Goal: Task Accomplishment & Management: Manage account settings

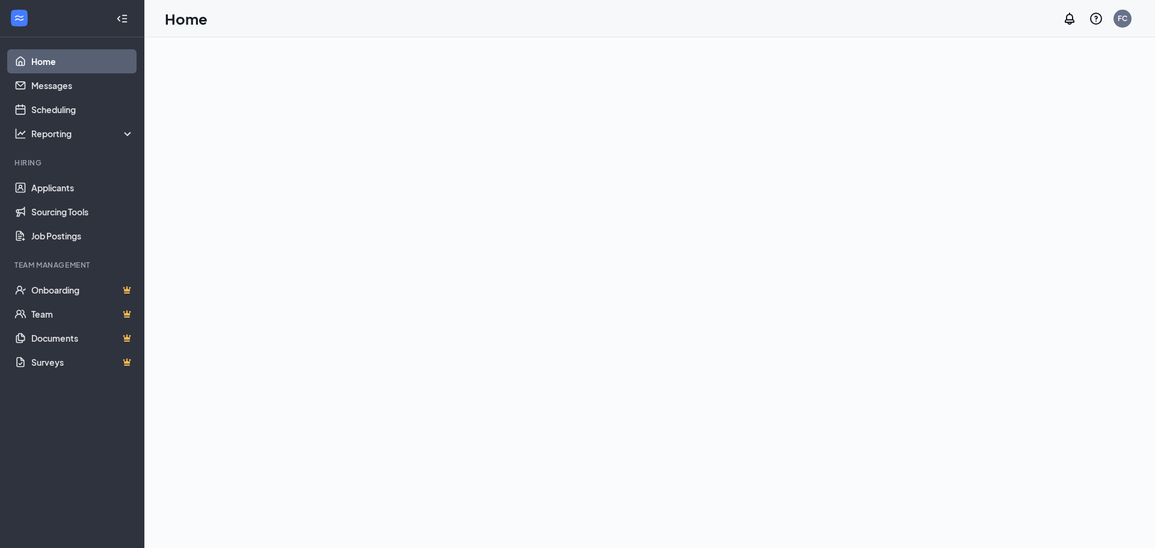
click at [242, 29] on div "Home FC" at bounding box center [649, 18] width 1011 height 37
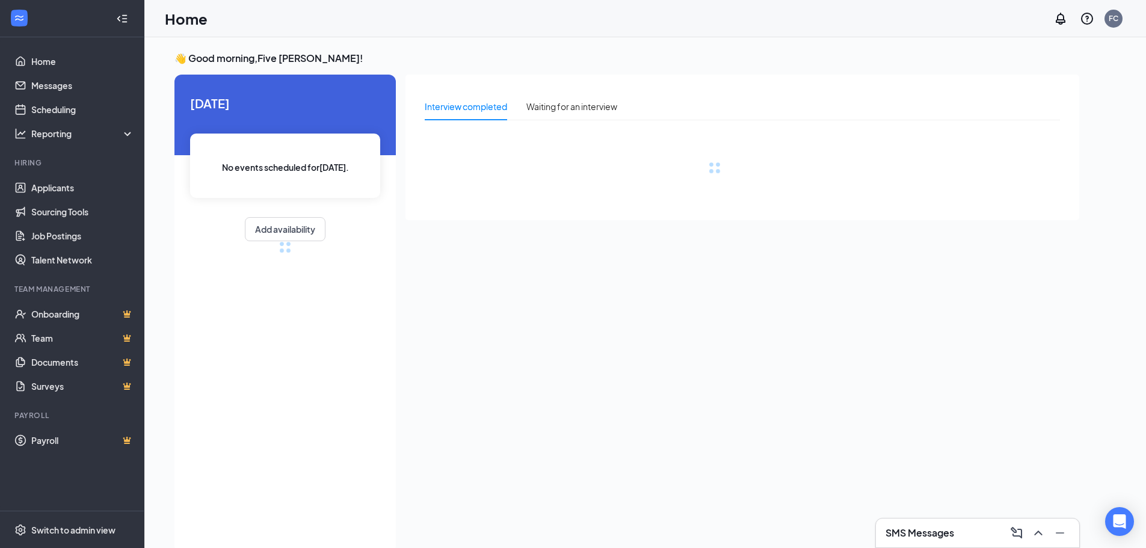
click at [967, 542] on div "SMS Messages" at bounding box center [977, 532] width 184 height 19
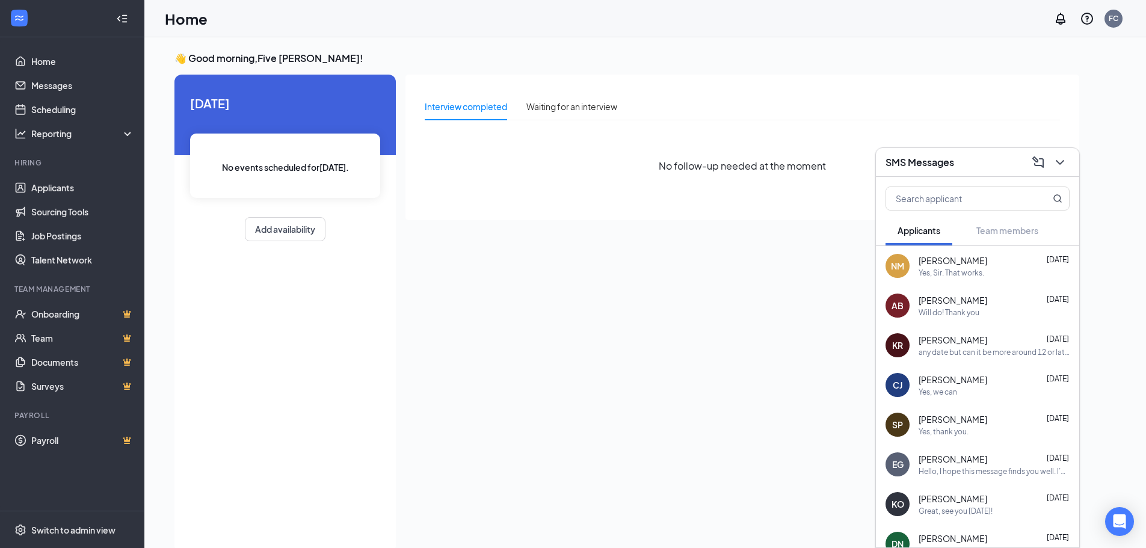
click at [965, 168] on div "SMS Messages" at bounding box center [977, 162] width 184 height 19
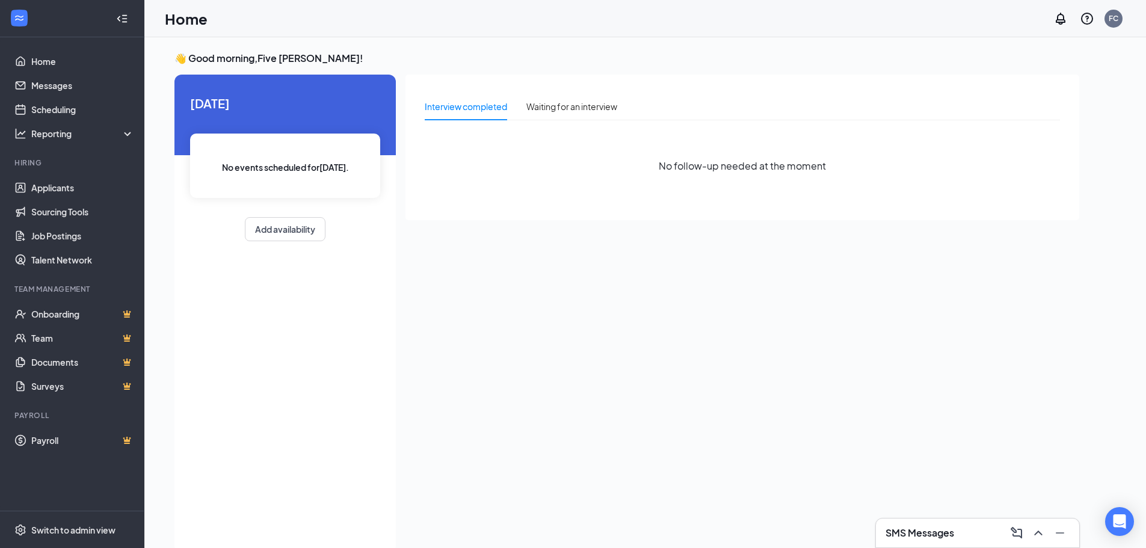
click at [940, 522] on div "SMS Messages" at bounding box center [977, 533] width 203 height 29
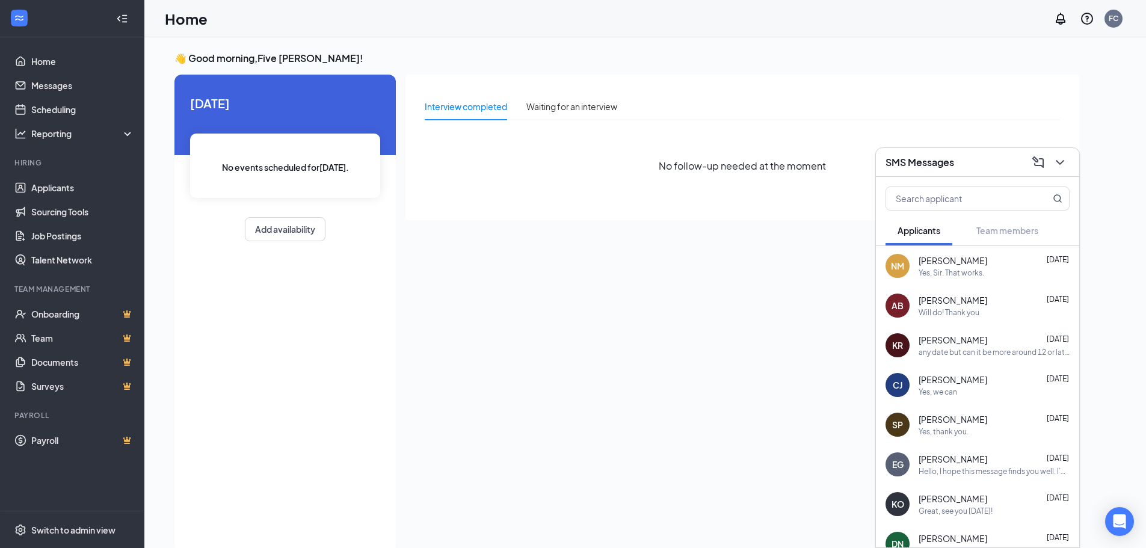
click at [981, 170] on div "SMS Messages" at bounding box center [977, 162] width 184 height 19
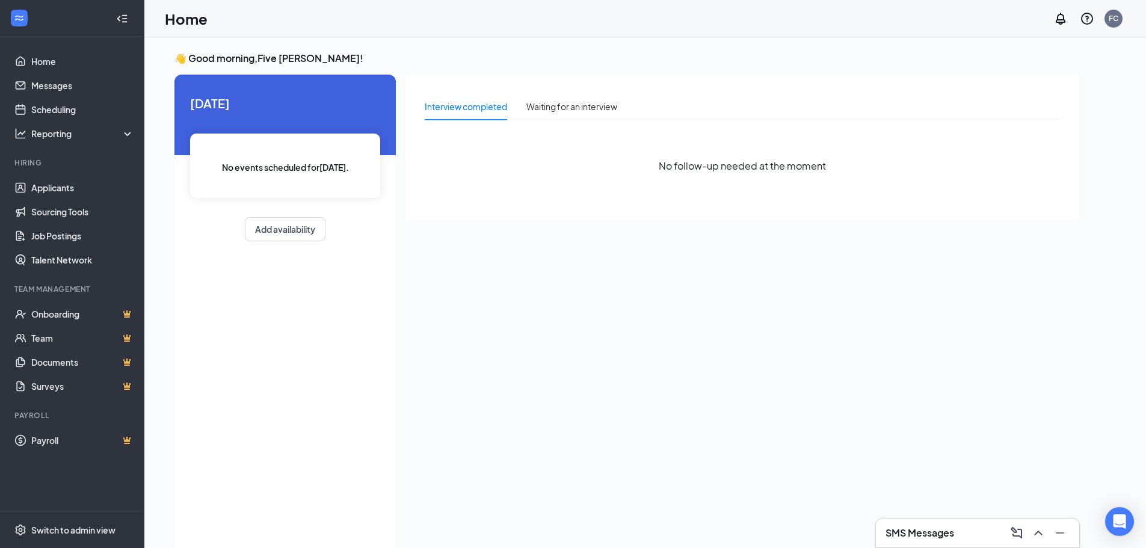
click at [66, 169] on div "Hiring" at bounding box center [72, 164] width 117 height 12
click at [54, 201] on link "Sourcing Tools" at bounding box center [82, 212] width 103 height 24
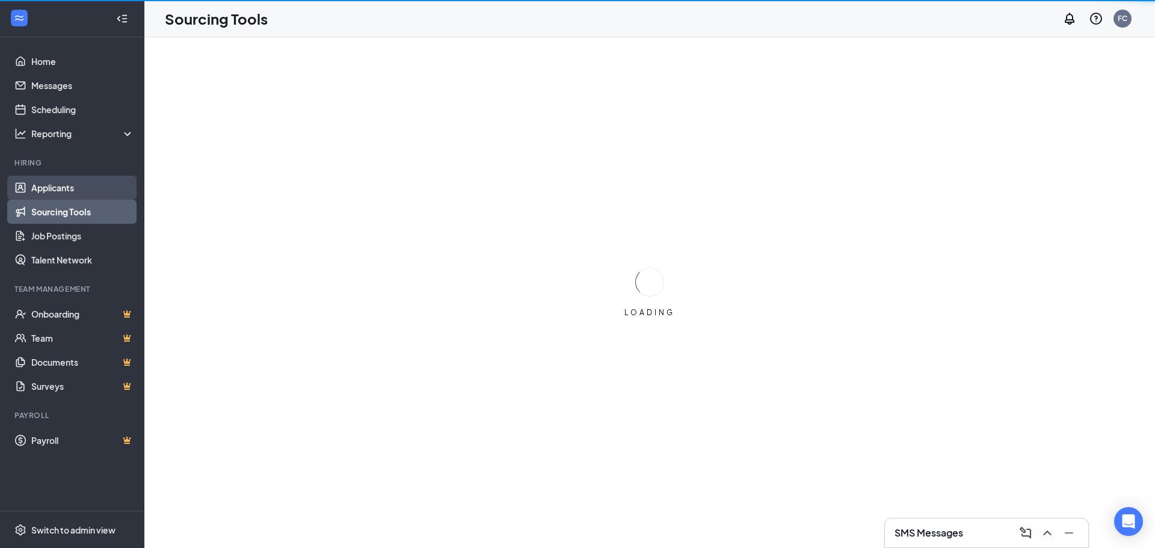
click at [55, 194] on link "Applicants" at bounding box center [82, 188] width 103 height 24
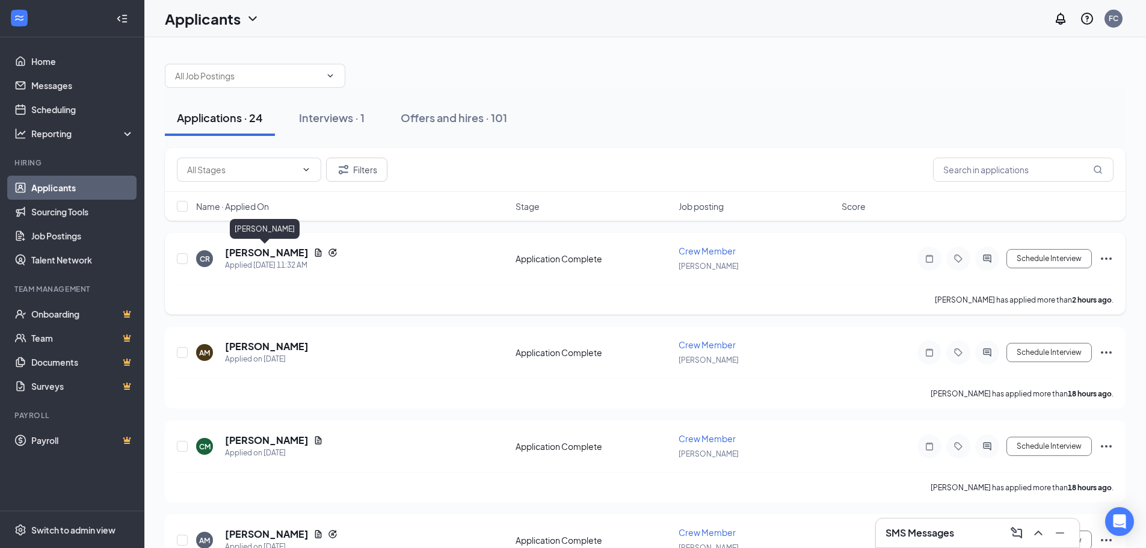
click at [273, 251] on h5 "[PERSON_NAME]" at bounding box center [267, 252] width 84 height 13
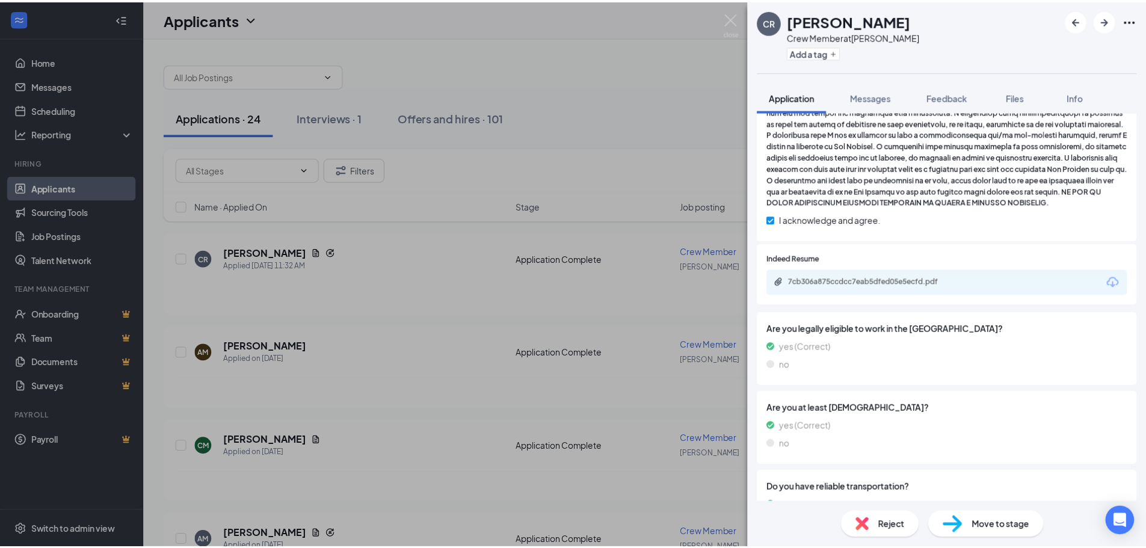
scroll to position [782, 0]
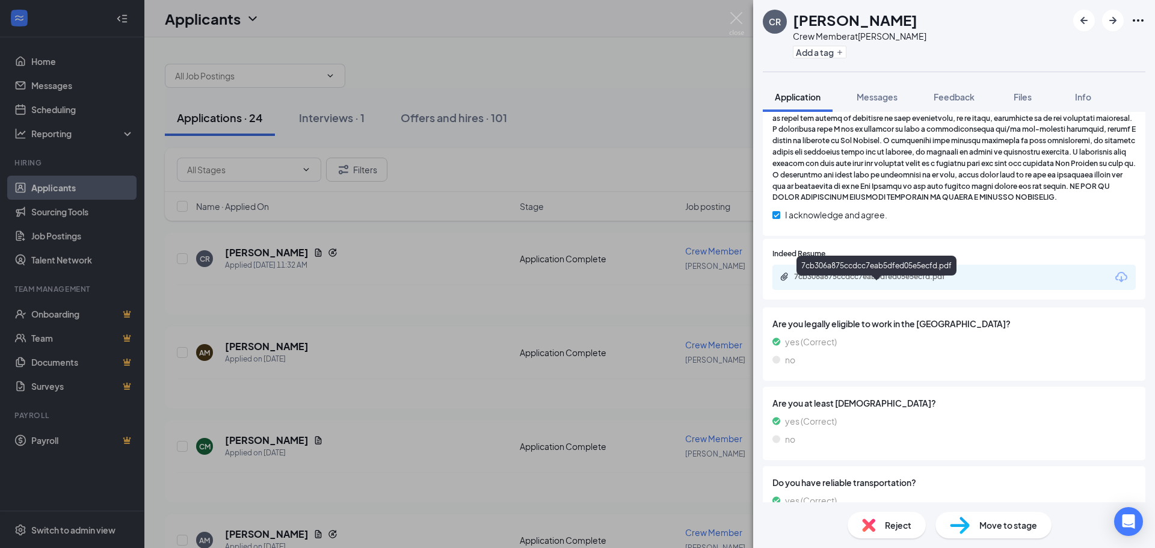
click at [913, 282] on div "7cb306a875ccdcc7eab5dfed05e5ecfd.pdf" at bounding box center [878, 277] width 168 height 10
click at [595, 370] on div "CR [PERSON_NAME] Crew Member at [PERSON_NAME] Add a tag Application Messages Fe…" at bounding box center [577, 274] width 1155 height 548
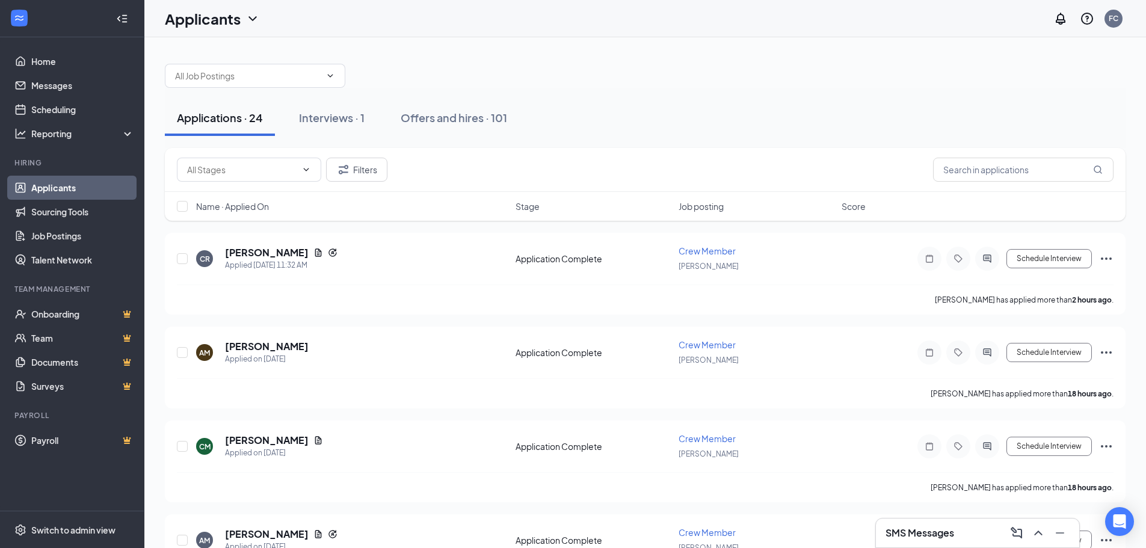
click at [907, 526] on h3 "SMS Messages" at bounding box center [919, 532] width 69 height 13
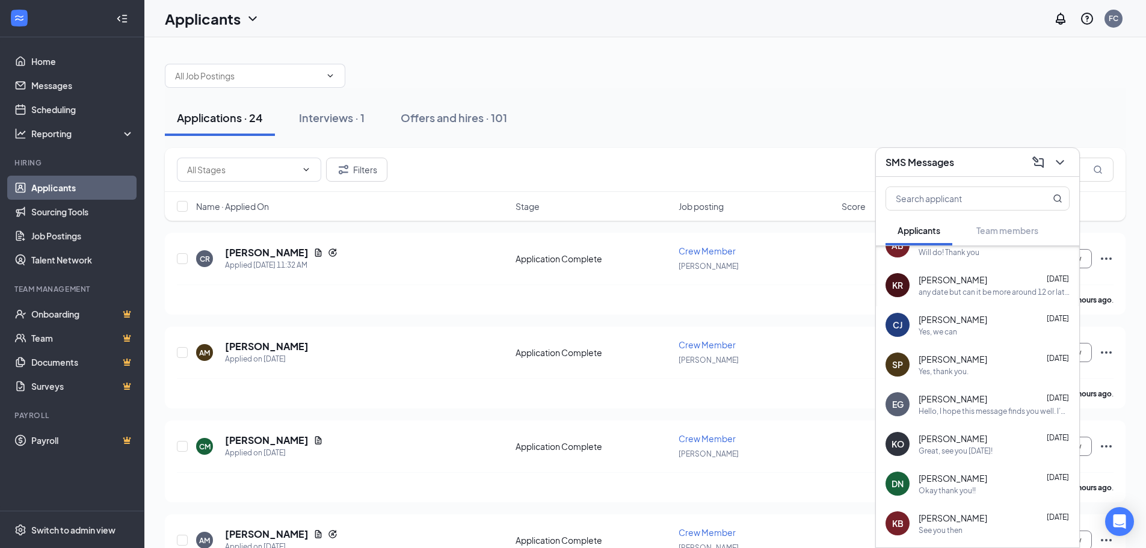
scroll to position [120, 0]
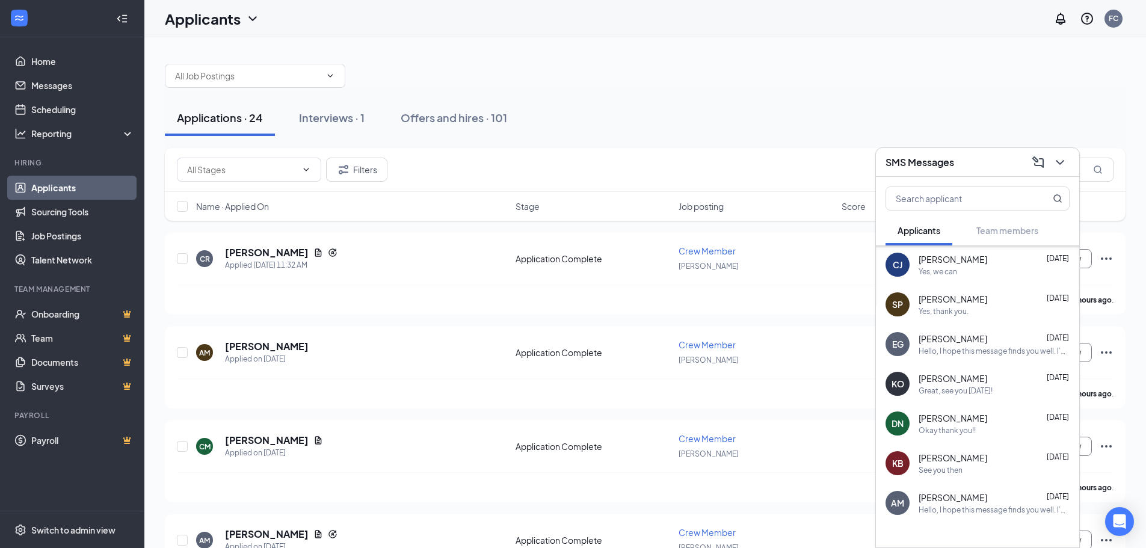
click at [954, 390] on div "Great, see you [DATE]!" at bounding box center [956, 391] width 74 height 10
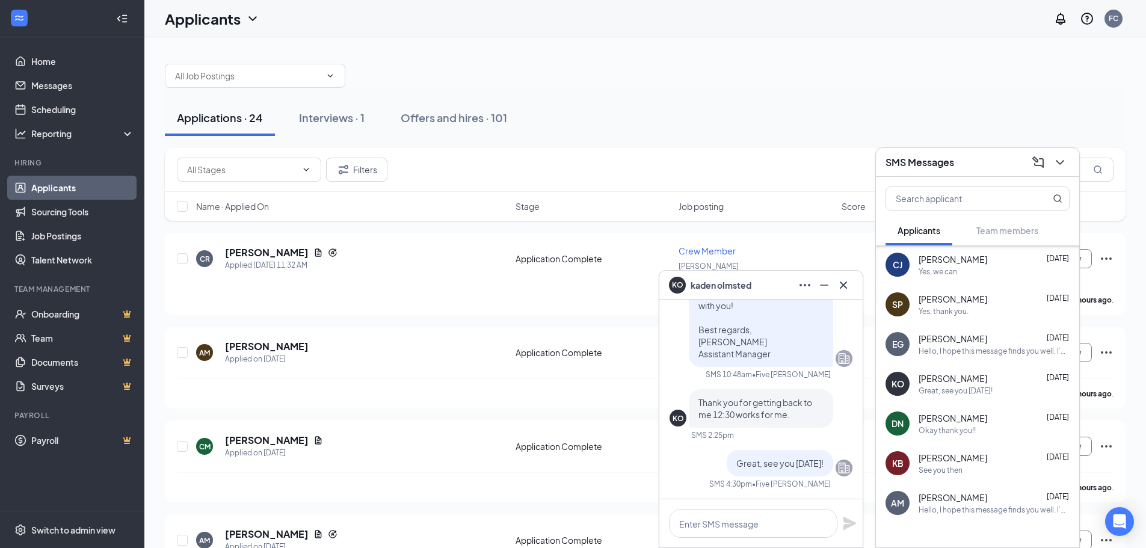
click at [991, 173] on div "SMS Messages" at bounding box center [977, 162] width 203 height 29
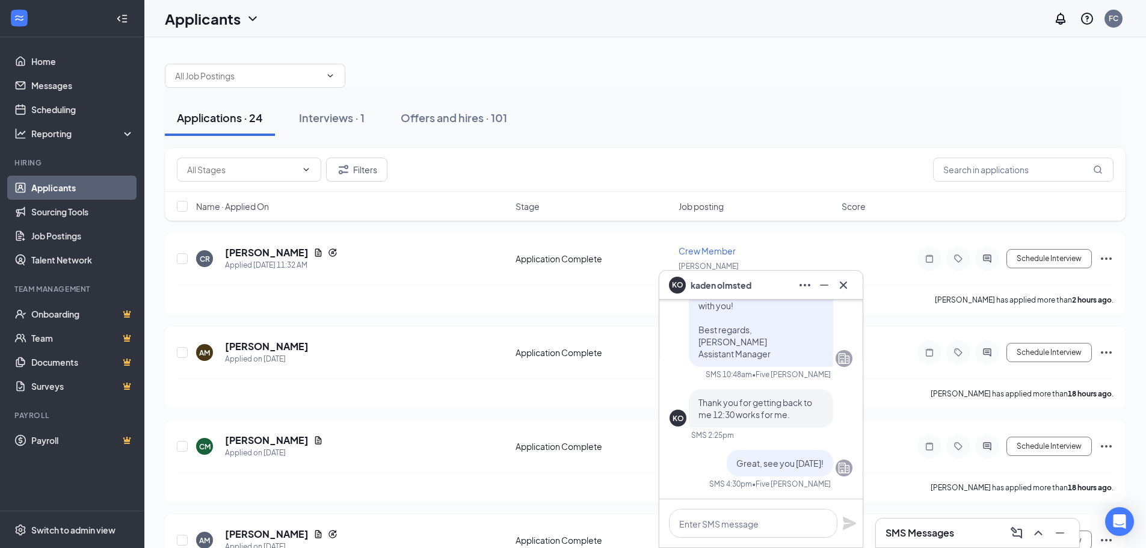
scroll to position [0, 0]
click at [846, 290] on icon "Cross" at bounding box center [843, 285] width 14 height 14
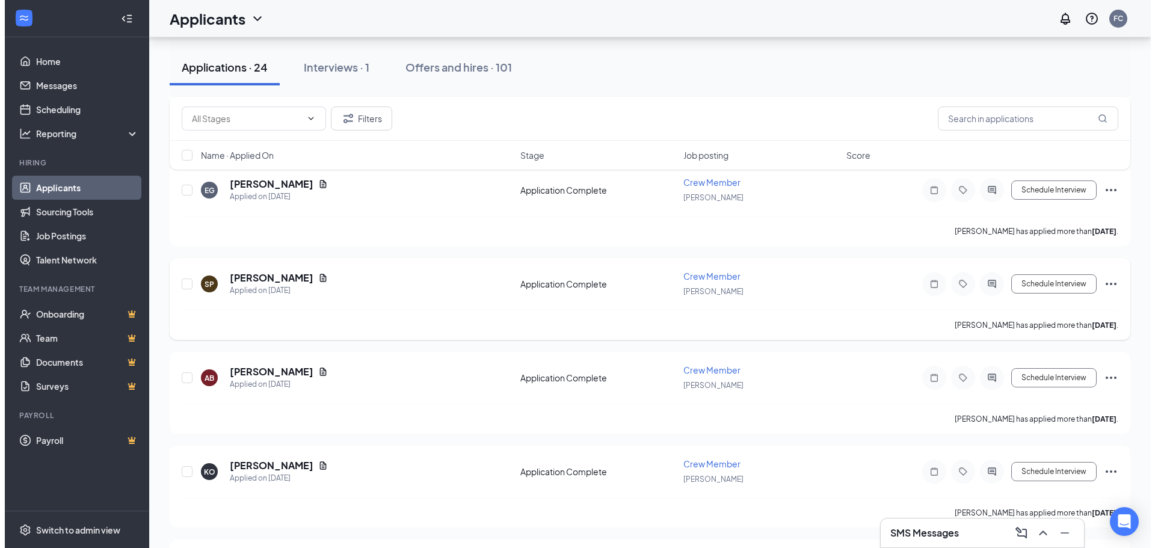
scroll to position [662, 0]
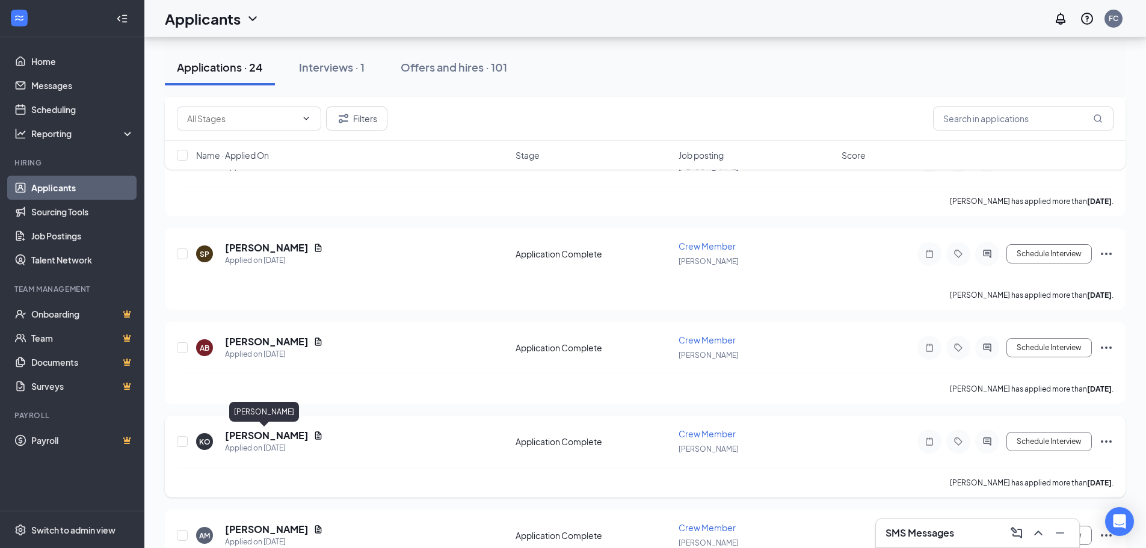
click at [261, 427] on div "KO [PERSON_NAME] Applied on [DATE] Application Complete Crew Member [PERSON_NAM…" at bounding box center [645, 457] width 961 height 82
click at [280, 437] on h5 "[PERSON_NAME]" at bounding box center [267, 435] width 84 height 13
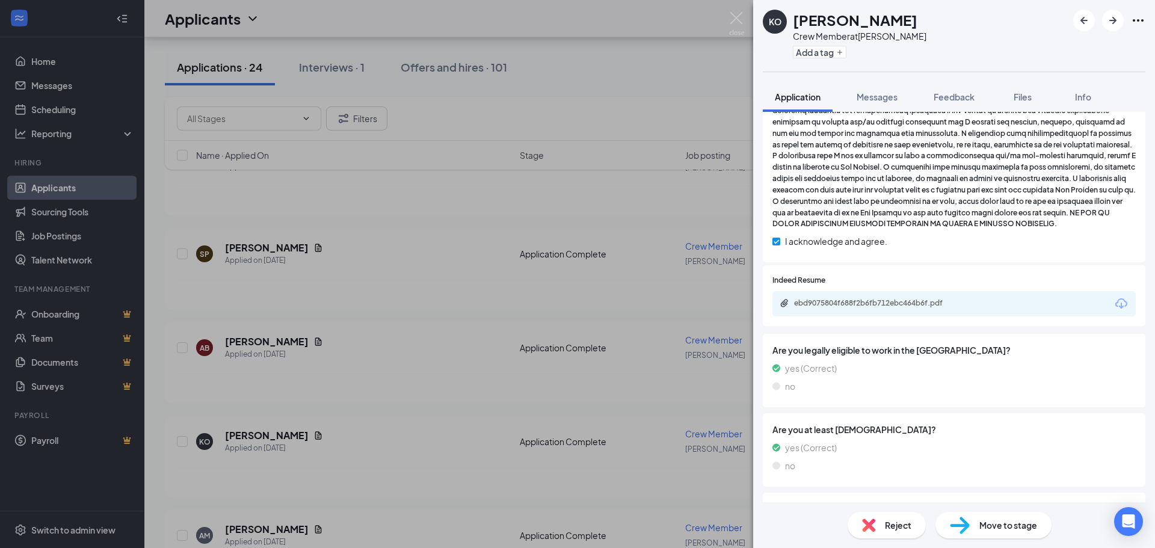
scroll to position [782, 0]
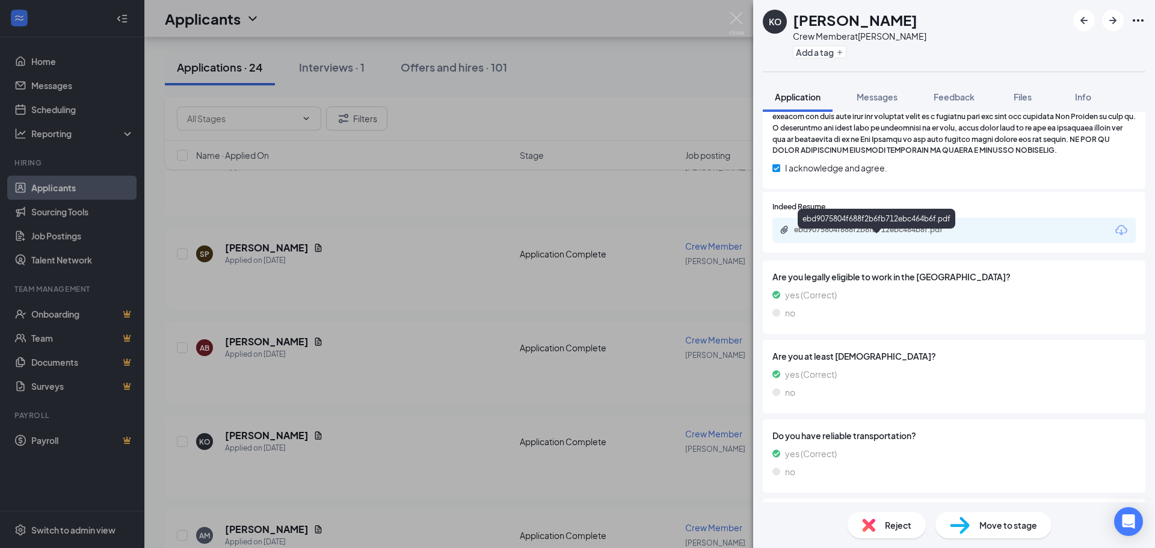
click at [821, 235] on div "ebd9075804f688f2b6fb712ebc464b6f.pdf" at bounding box center [878, 230] width 168 height 10
click at [881, 91] on div "Messages" at bounding box center [877, 97] width 41 height 12
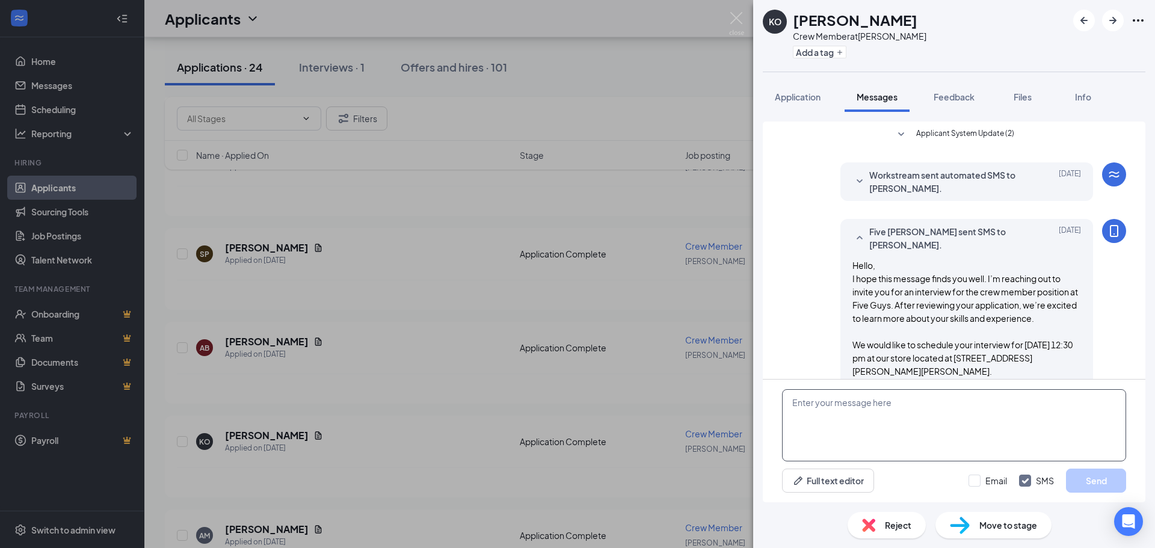
click at [949, 426] on textarea at bounding box center [954, 425] width 344 height 72
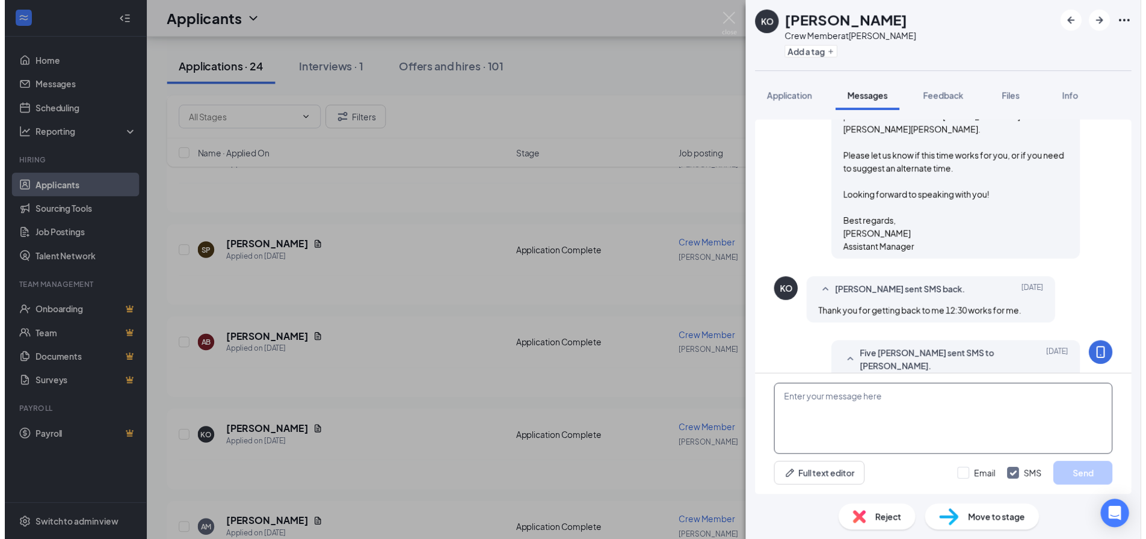
scroll to position [278, 0]
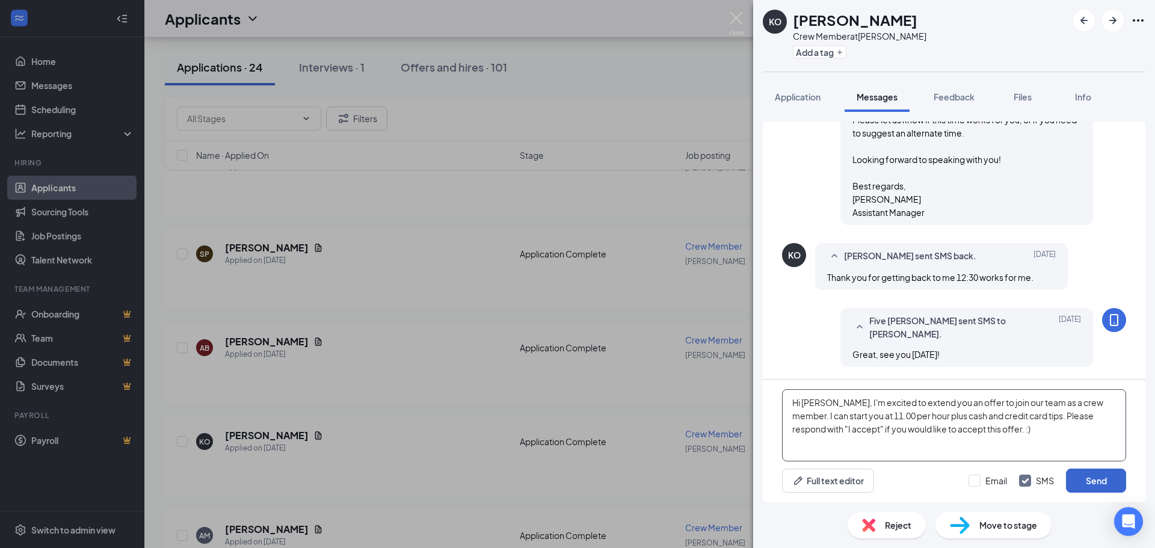
type textarea "Hi [PERSON_NAME], I'm excited to extend you an offer to join our team as a crew…"
click at [1109, 480] on button "Send" at bounding box center [1096, 481] width 60 height 24
click at [307, 113] on div "KO [PERSON_NAME] Crew Member at [PERSON_NAME] Add a tag Application Messages Fe…" at bounding box center [577, 274] width 1155 height 548
